Goal: Information Seeking & Learning: Learn about a topic

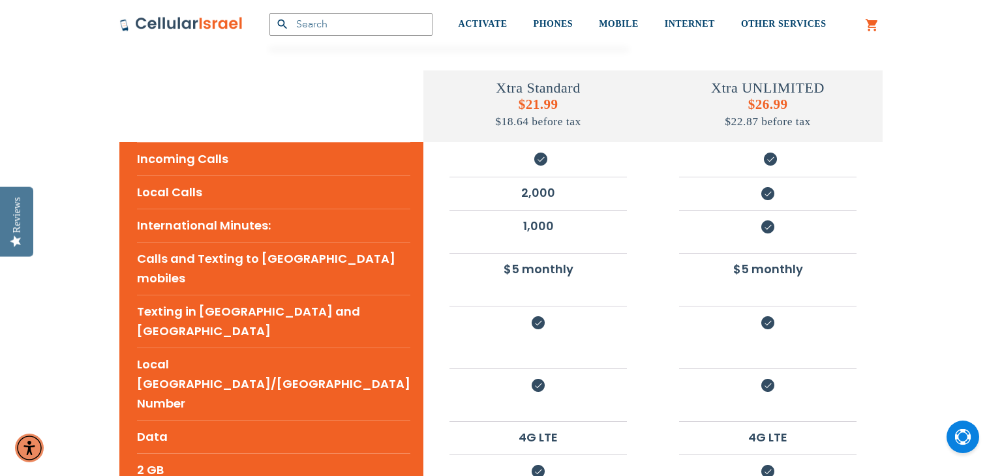
scroll to position [264, 0]
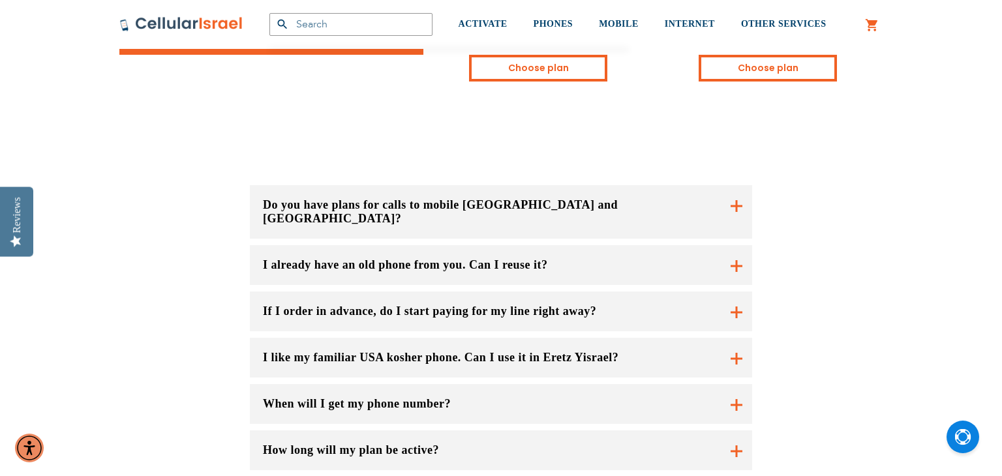
scroll to position [916, 0]
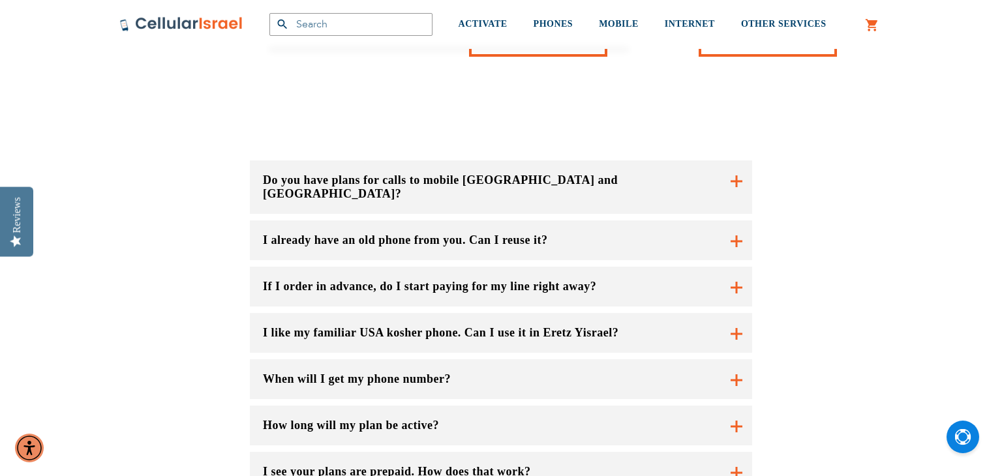
click at [585, 161] on button "Do you have plans for calls to mobile [GEOGRAPHIC_DATA] and [GEOGRAPHIC_DATA]?" at bounding box center [501, 188] width 502 height 54
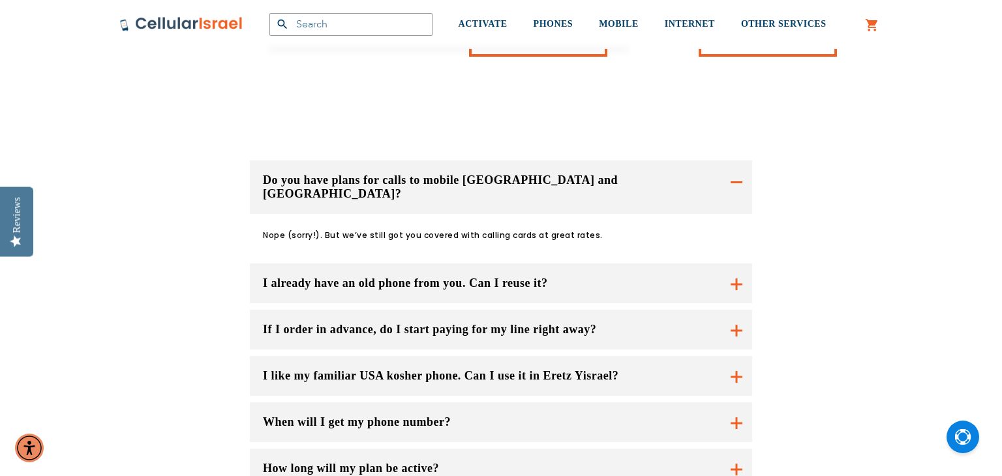
click at [419, 161] on button "Do you have plans for calls to mobile [GEOGRAPHIC_DATA] and [GEOGRAPHIC_DATA]?" at bounding box center [501, 188] width 502 height 54
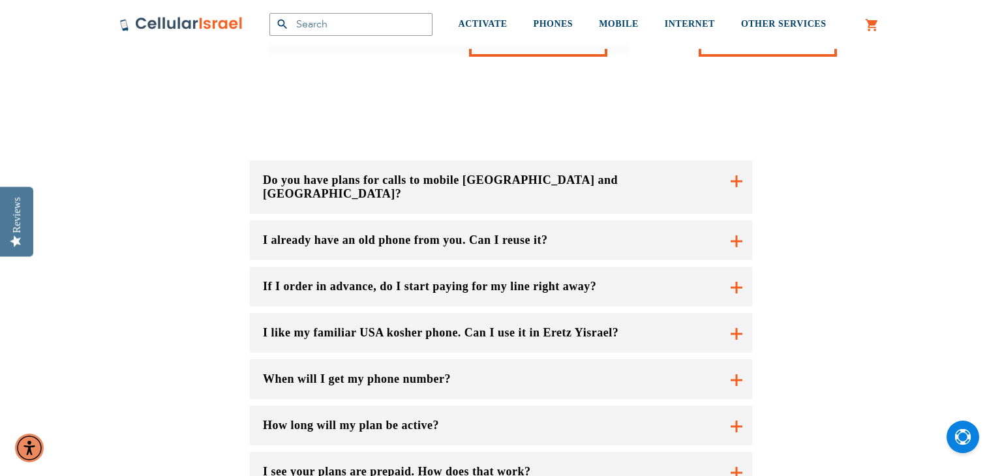
click at [386, 267] on button "If I order in advance, do I start paying for my line right away?" at bounding box center [501, 287] width 502 height 40
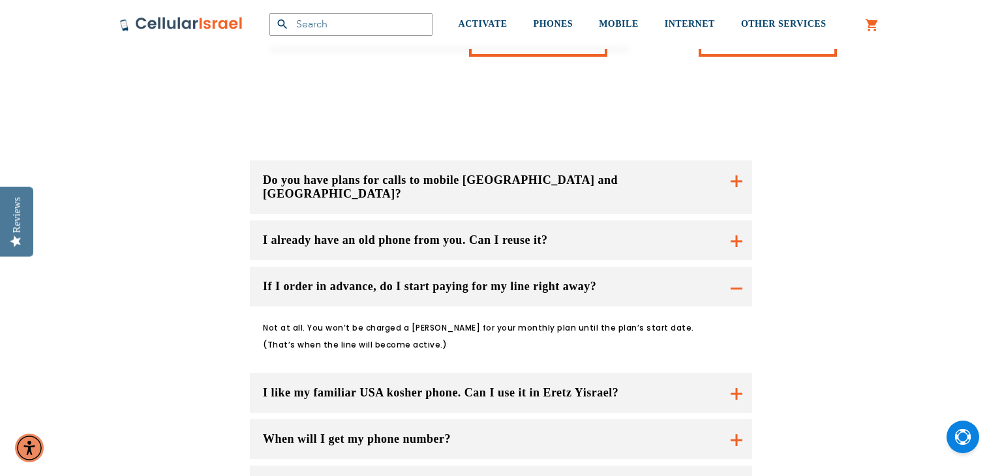
click at [386, 267] on button "If I order in advance, do I start paying for my line right away?" at bounding box center [501, 287] width 502 height 40
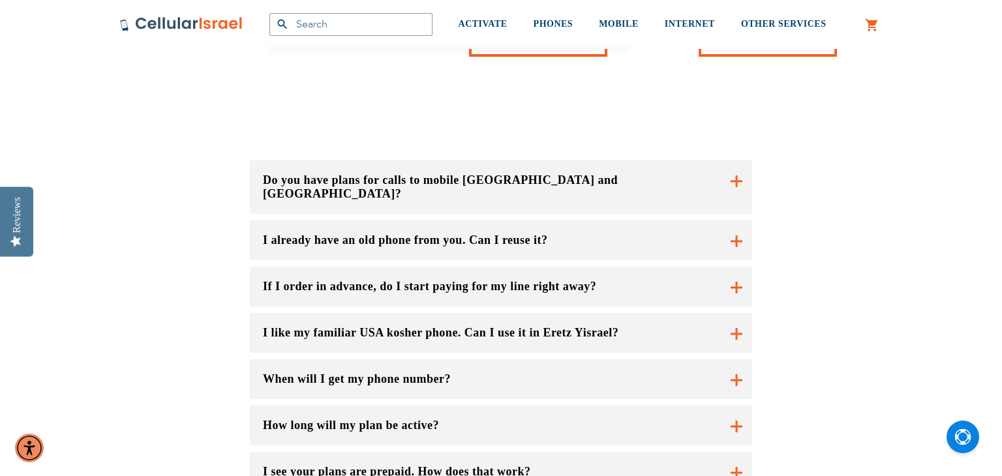
click at [397, 360] on button "When will I get my phone number?" at bounding box center [501, 380] width 502 height 40
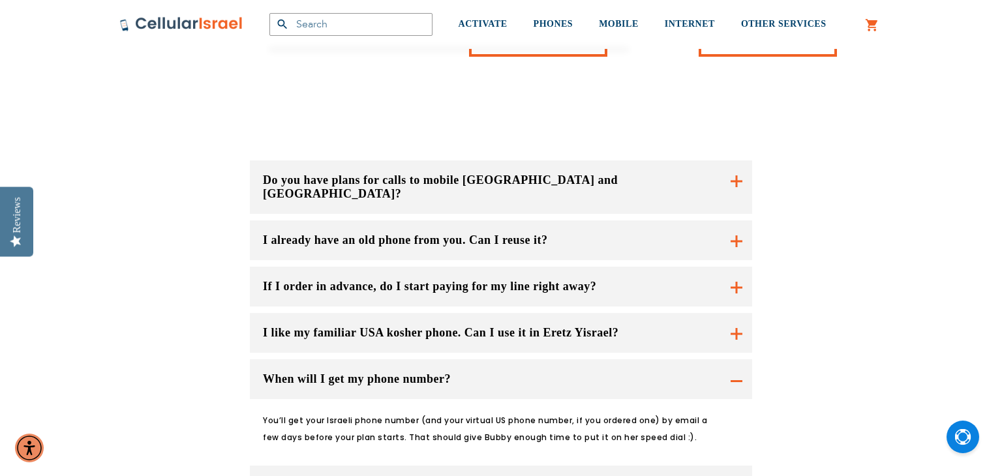
click at [397, 360] on button "When will I get my phone number?" at bounding box center [501, 380] width 502 height 40
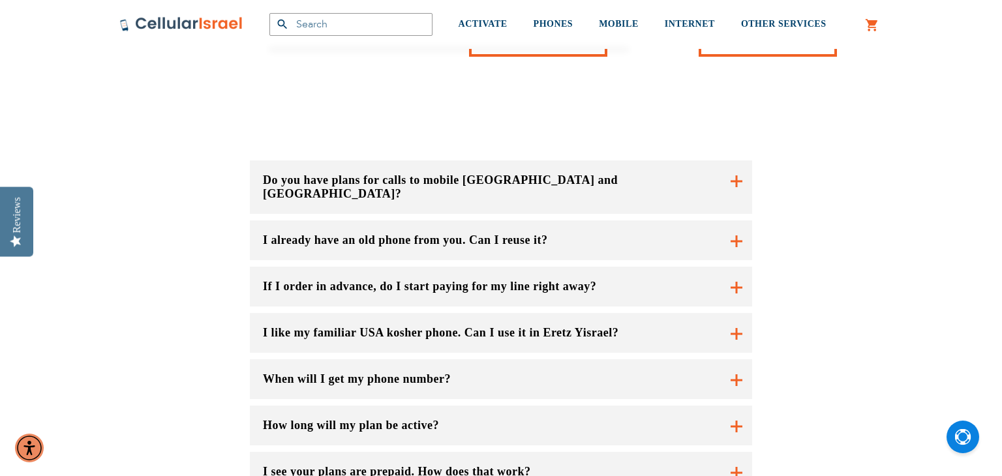
click at [420, 313] on button "I like my familiar USA kosher phone. Can I use it in Eretz Yisrael?" at bounding box center [501, 333] width 502 height 40
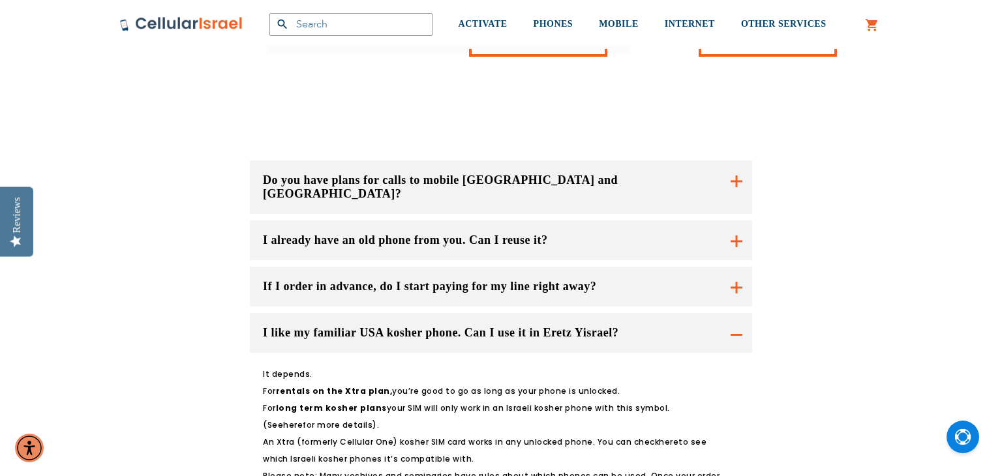
click at [468, 313] on button "I like my familiar USA kosher phone. Can I use it in Eretz Yisrael?" at bounding box center [501, 333] width 502 height 40
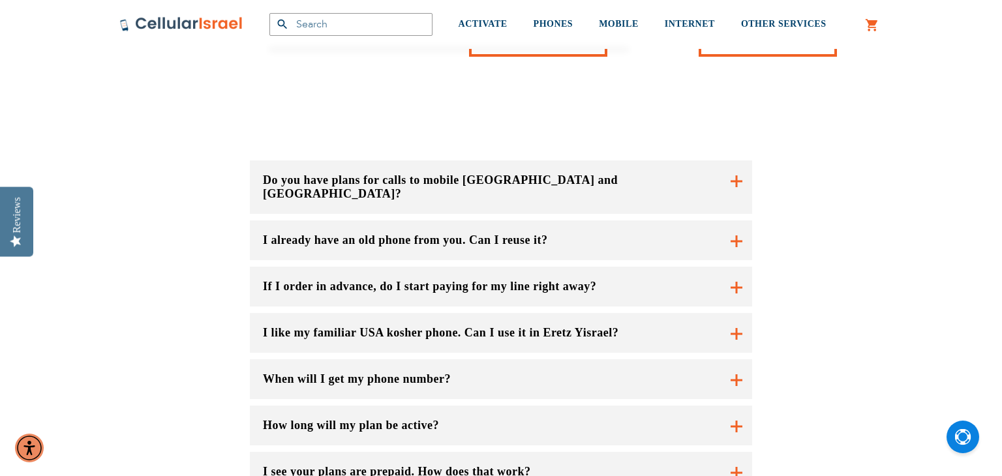
click at [466, 360] on button "When will I get my phone number?" at bounding box center [501, 380] width 502 height 40
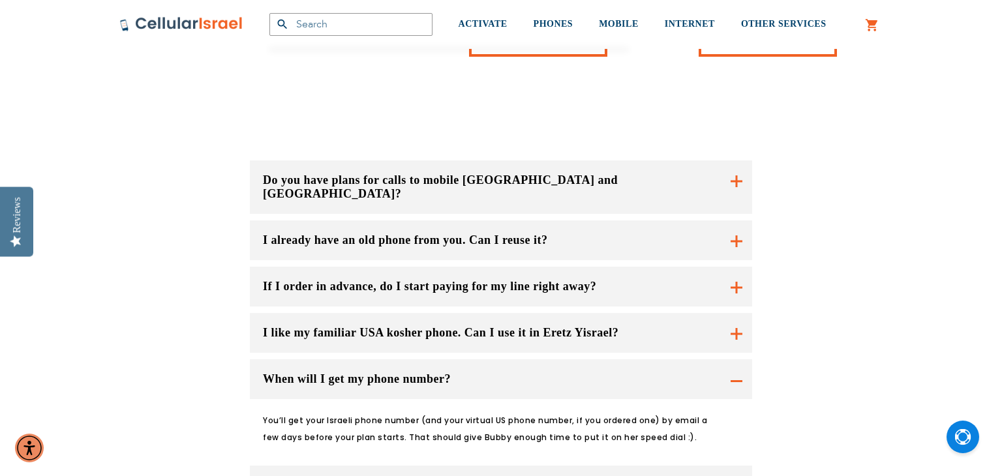
click at [466, 360] on button "When will I get my phone number?" at bounding box center [501, 380] width 502 height 40
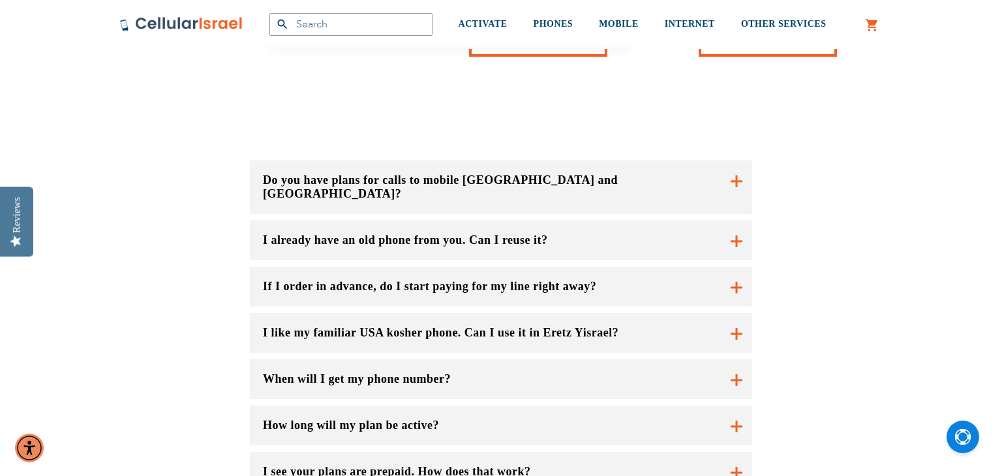
click at [463, 406] on button "How long will my plan be active?" at bounding box center [501, 426] width 502 height 40
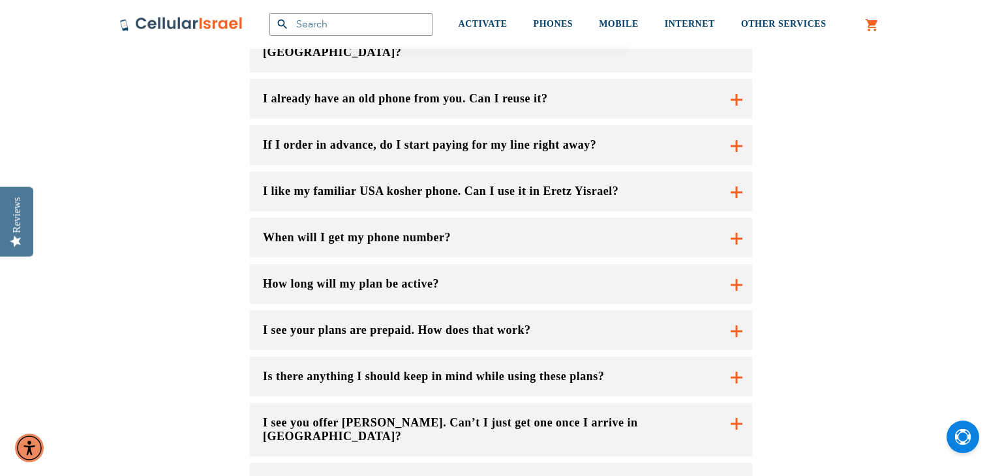
scroll to position [1071, 0]
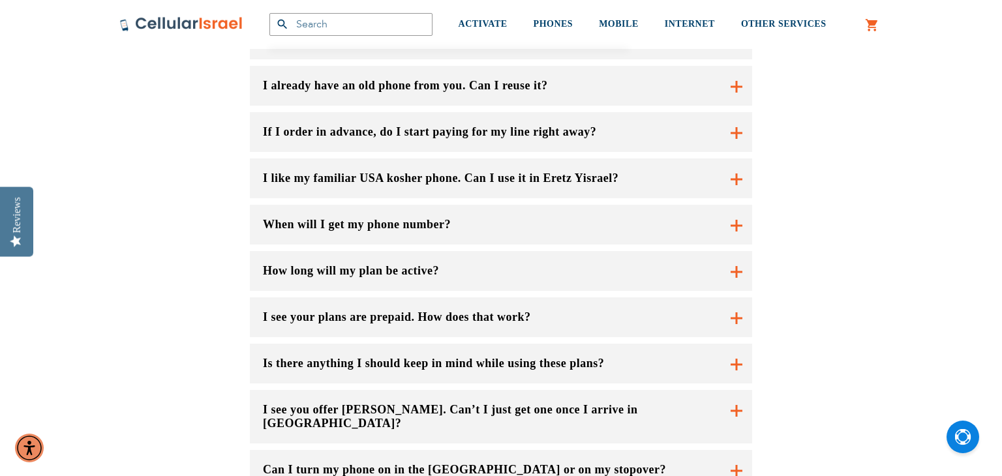
click at [73, 423] on div "Do you have plans for calls to mobile [GEOGRAPHIC_DATA] and [GEOGRAPHIC_DATA]? …" at bounding box center [501, 274] width 983 height 641
click at [398, 390] on button "Can I turn my phone on in the [GEOGRAPHIC_DATA] or on my stopover?" at bounding box center [501, 417] width 502 height 54
click at [398, 457] on p "Of course you can. We offer Rav Kavs and plug adapters as a service to customer…" at bounding box center [493, 482] width 460 height 51
click at [484, 390] on button "I see you offer [PERSON_NAME]. Can’t I just get one once I arrive in [GEOGRAPHI…" at bounding box center [501, 417] width 502 height 54
click at [452, 390] on button "Can I turn my phone on in the [GEOGRAPHIC_DATA] or on my stopover?" at bounding box center [501, 417] width 502 height 54
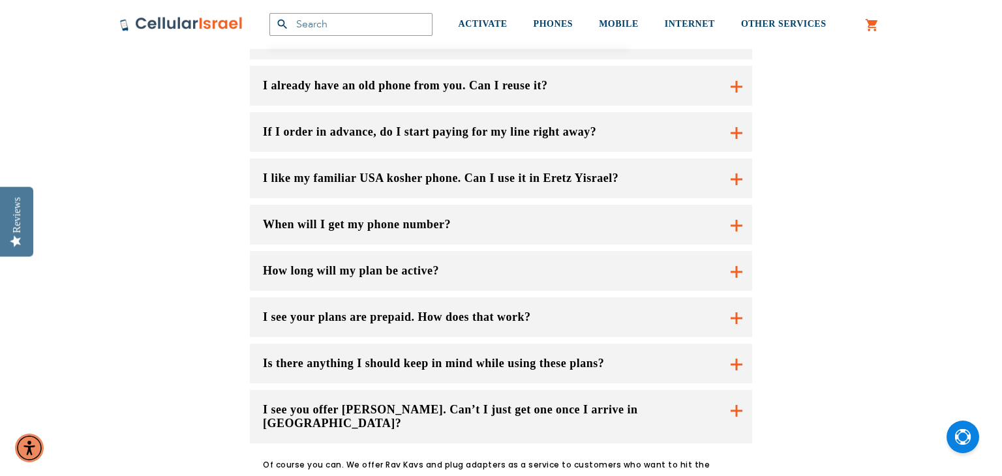
click at [514, 427] on button "Can I turn my phone on in the [GEOGRAPHIC_DATA] or on my stopover?" at bounding box center [501, 417] width 502 height 54
click at [537, 381] on div "Do you have plans for calls to mobile [GEOGRAPHIC_DATA] and [GEOGRAPHIC_DATA]? …" at bounding box center [501, 271] width 502 height 530
click at [542, 390] on button "Can I turn my phone on in the [GEOGRAPHIC_DATA] or on my stopover?" at bounding box center [501, 417] width 502 height 54
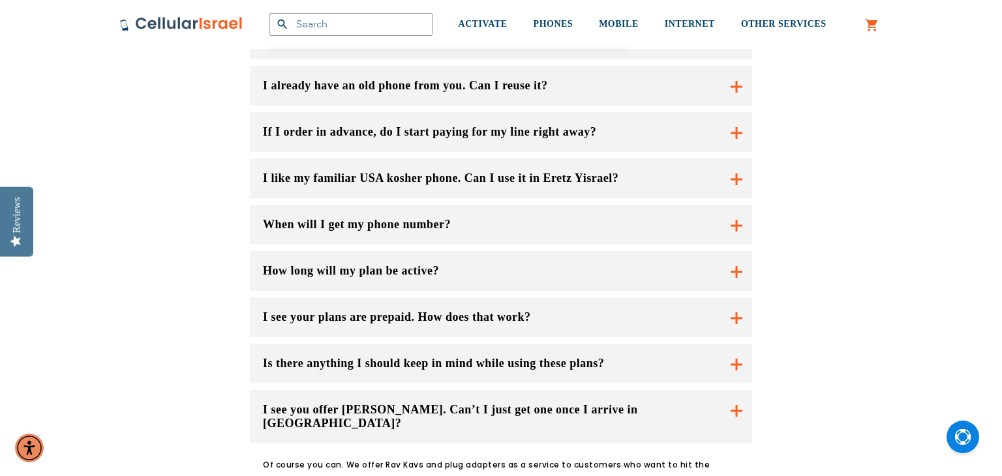
click at [542, 457] on p "Of course you can. We offer Rav Kavs and plug adapters as a service to customer…" at bounding box center [493, 482] width 460 height 51
click at [538, 390] on button "I see you offer [PERSON_NAME]. Can’t I just get one once I arrive in [GEOGRAPHI…" at bounding box center [501, 417] width 502 height 54
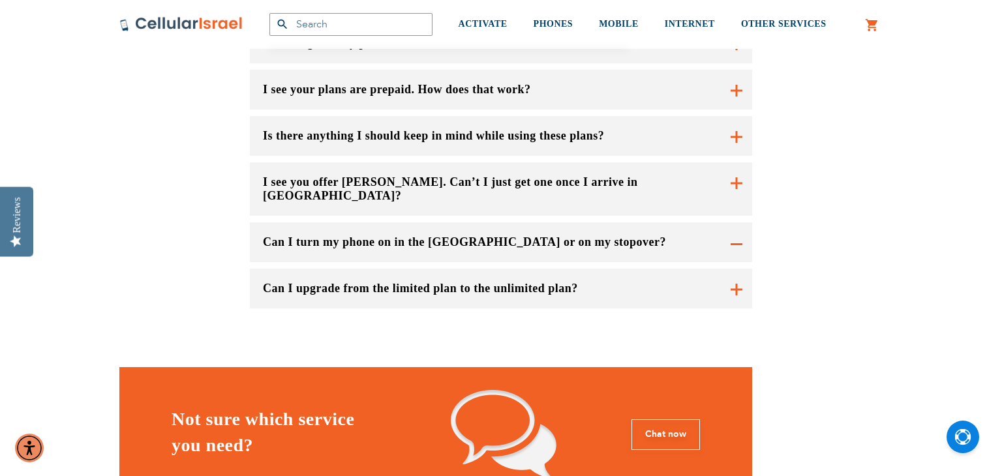
scroll to position [1278, 0]
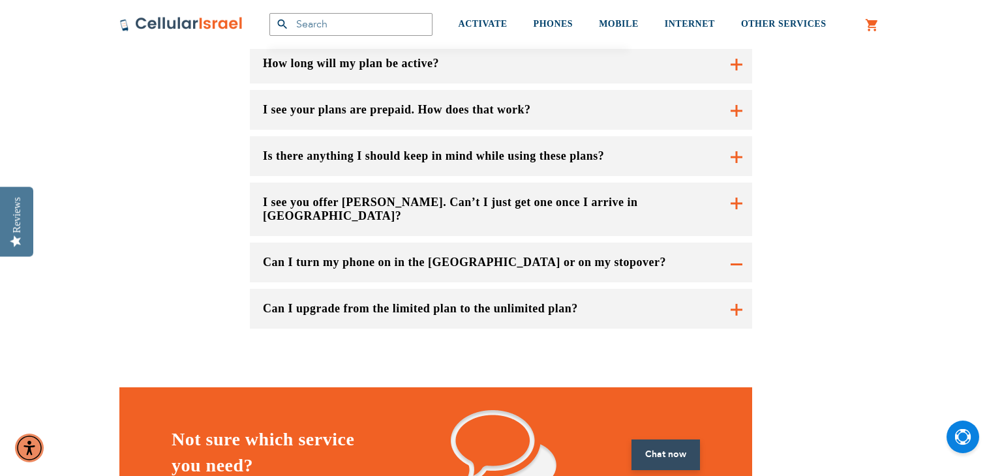
click at [666, 440] on link "Chat now" at bounding box center [666, 455] width 69 height 31
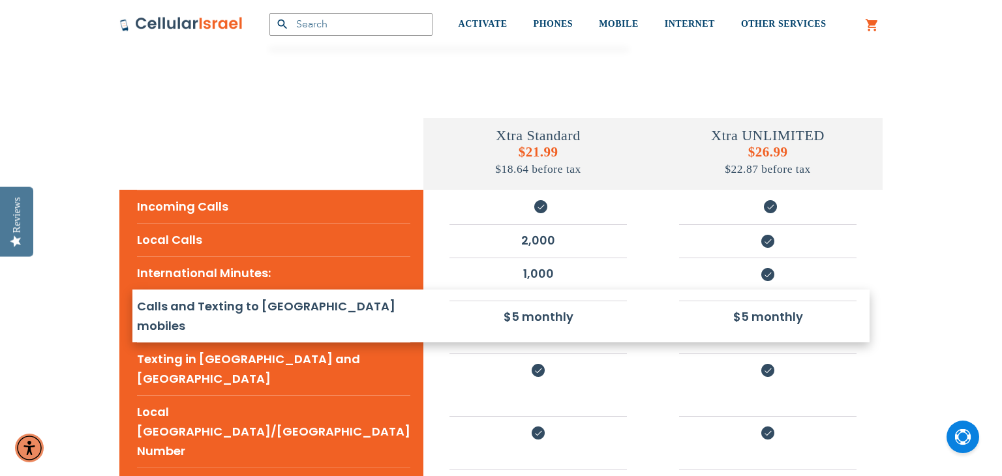
scroll to position [215, 0]
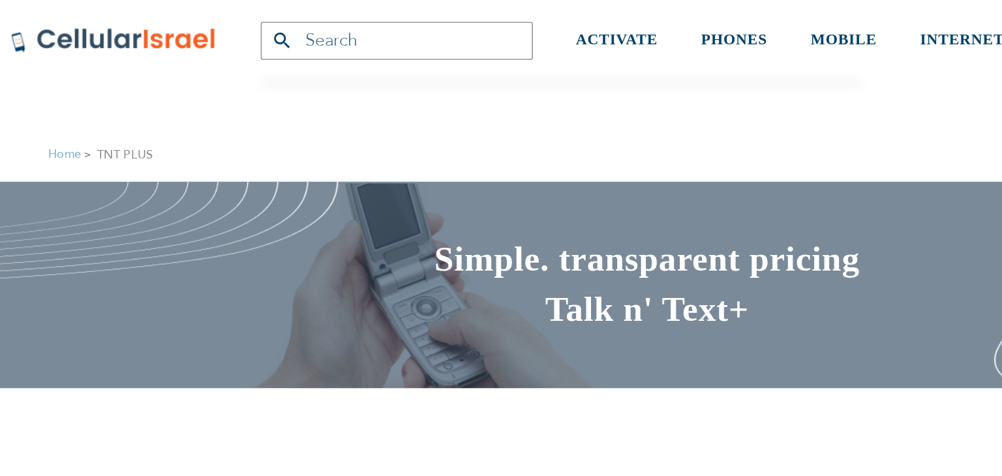
scroll to position [0, 0]
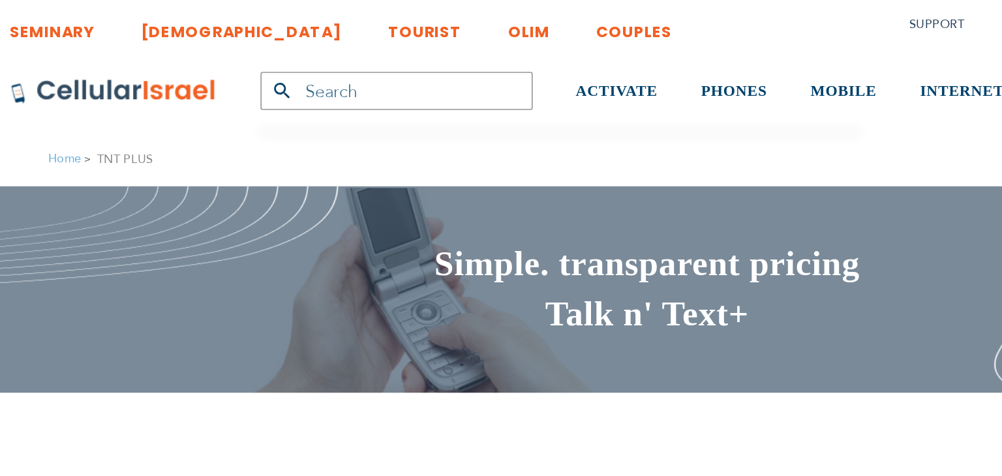
click at [226, 14] on link "[DEMOGRAPHIC_DATA]" at bounding box center [258, 15] width 120 height 24
